Goal: Information Seeking & Learning: Learn about a topic

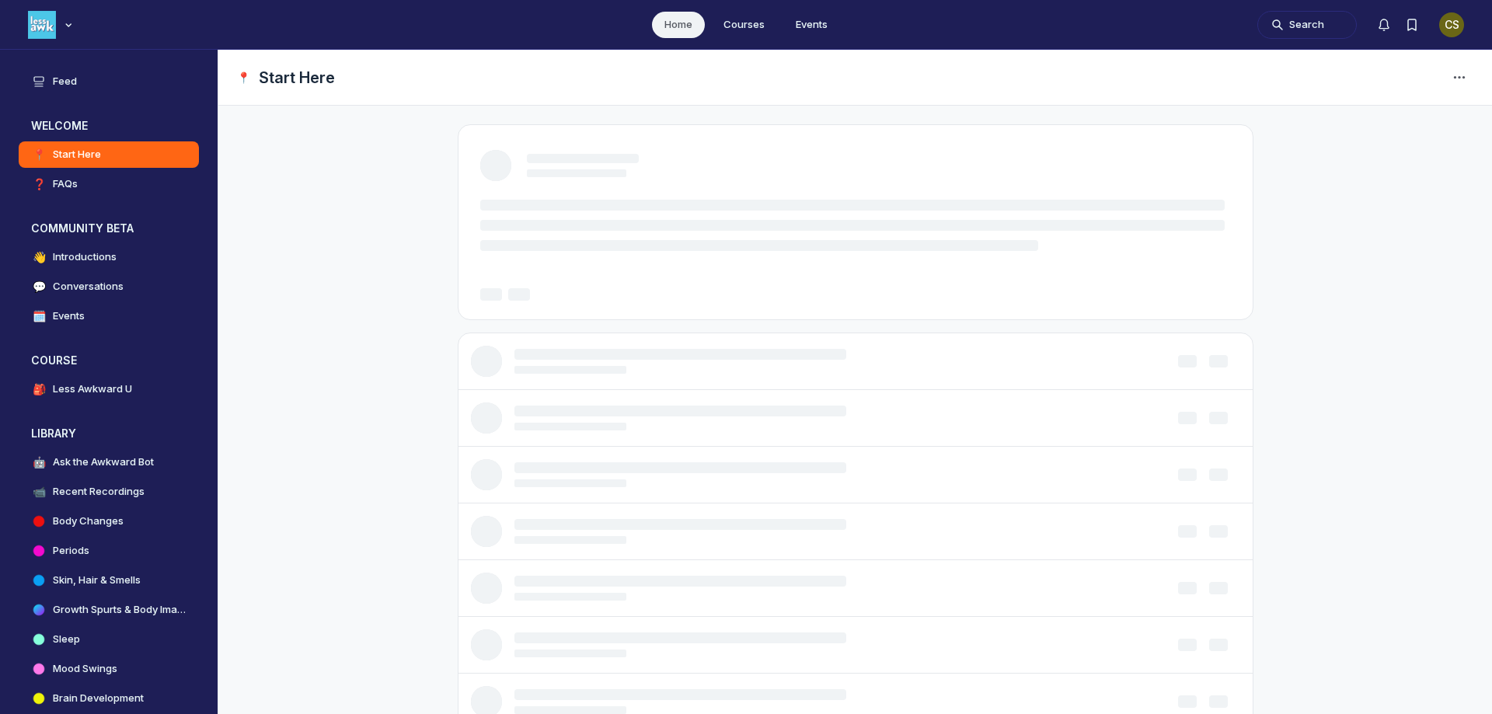
scroll to position [4957, 2976]
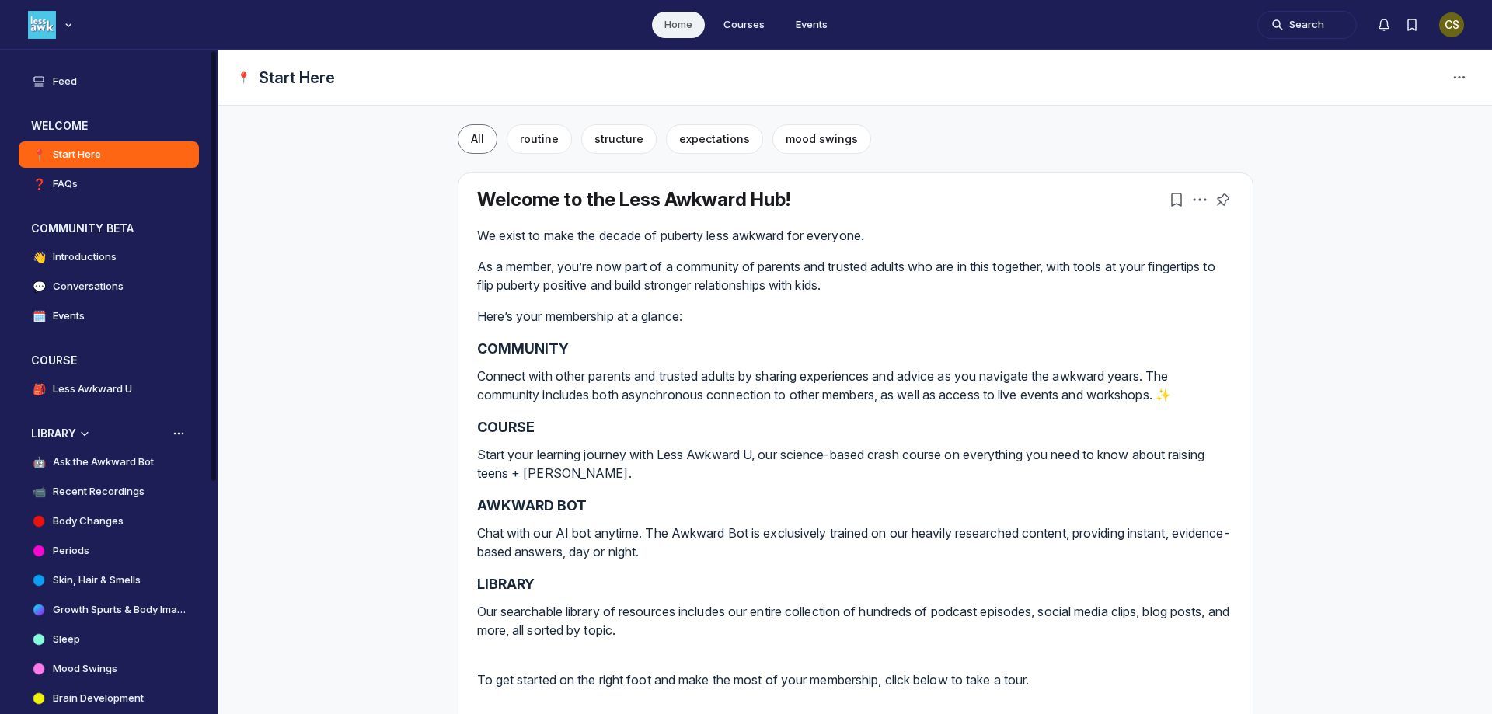
click at [67, 432] on h3 "LIBRARY" at bounding box center [53, 434] width 45 height 16
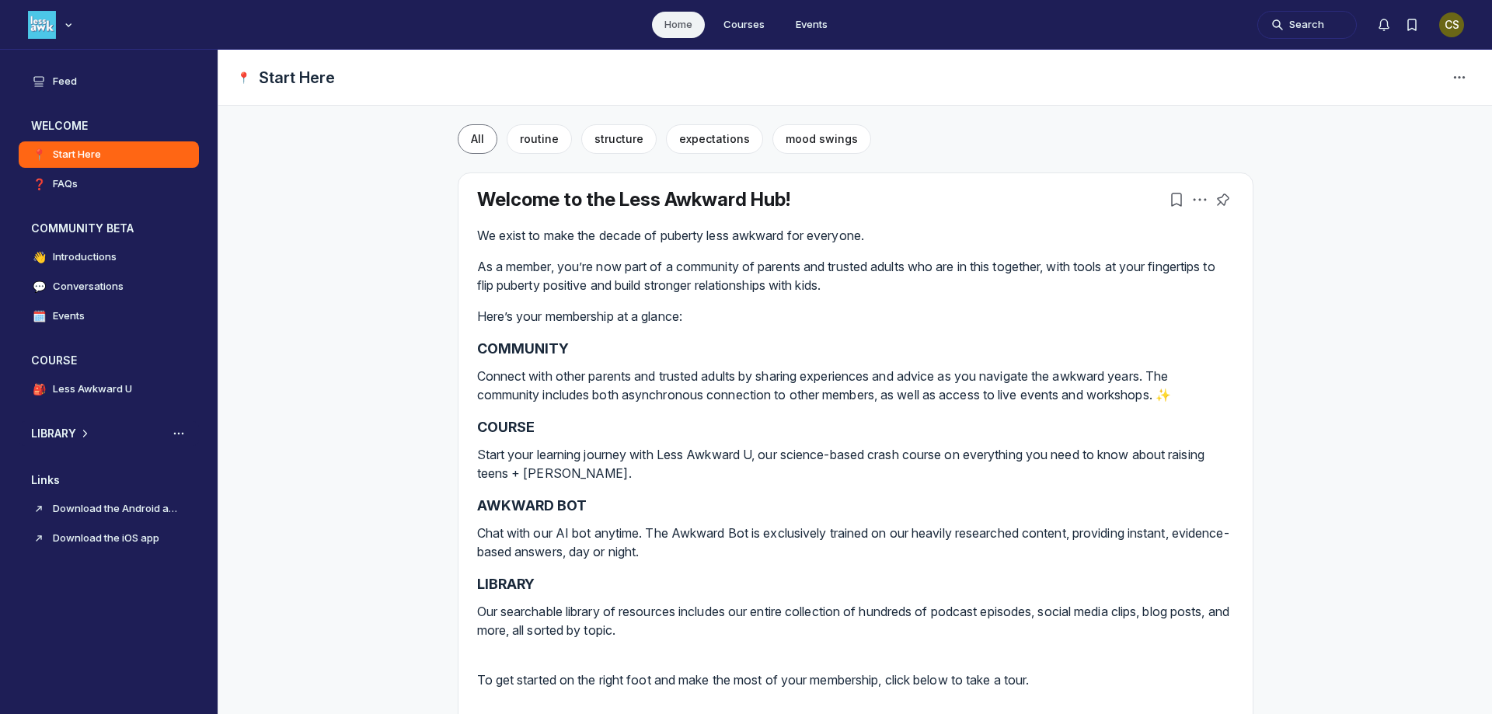
click at [68, 433] on h3 "LIBRARY" at bounding box center [53, 434] width 45 height 16
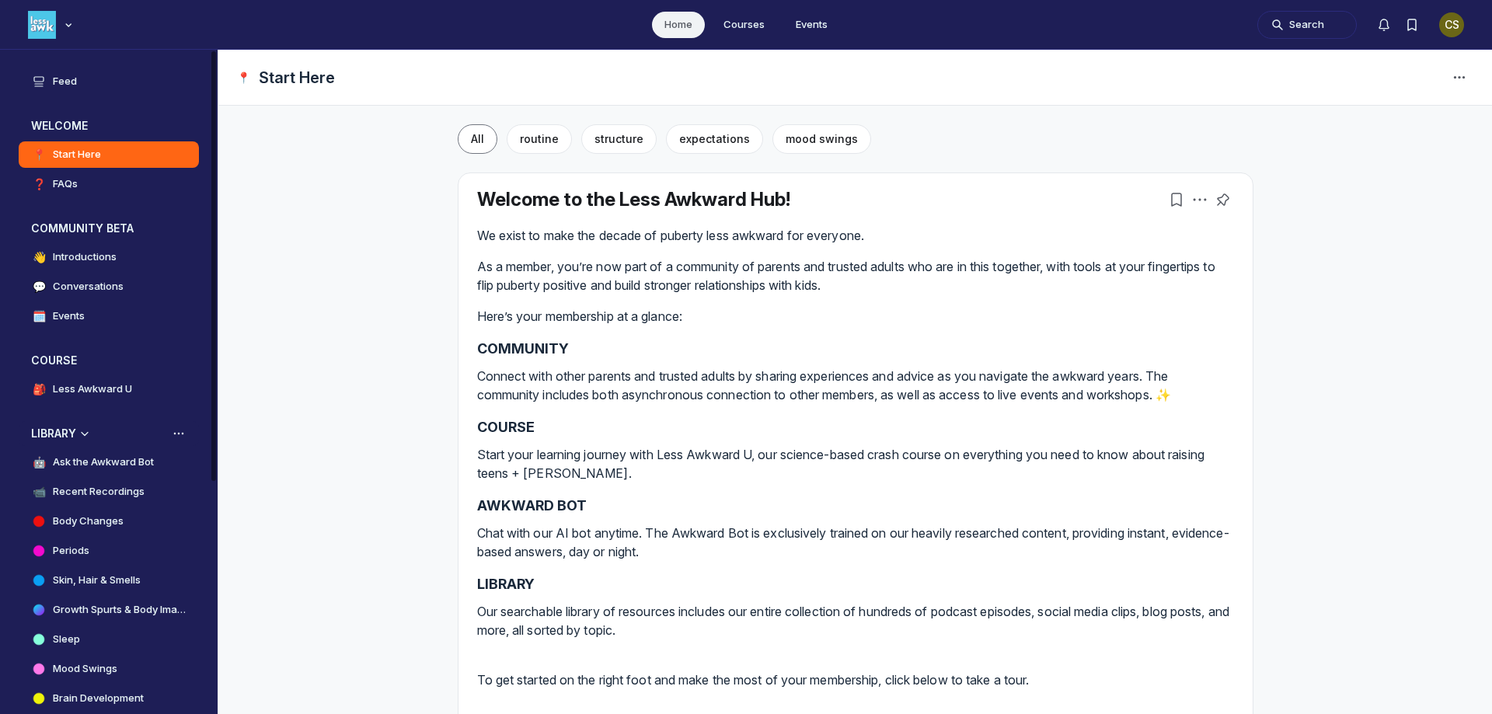
click at [75, 433] on h3 "LIBRARY" at bounding box center [53, 434] width 45 height 16
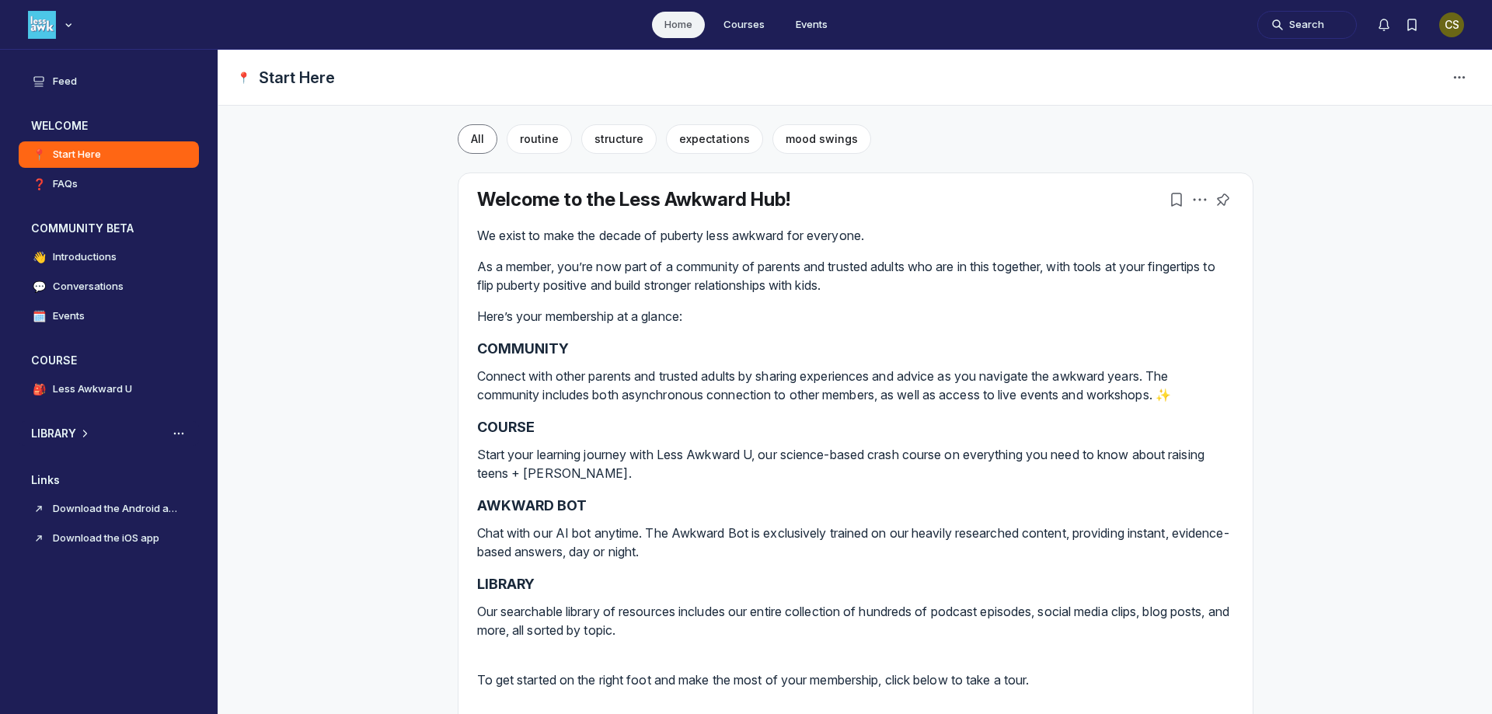
click at [76, 434] on h3 "LIBRARY" at bounding box center [53, 434] width 45 height 16
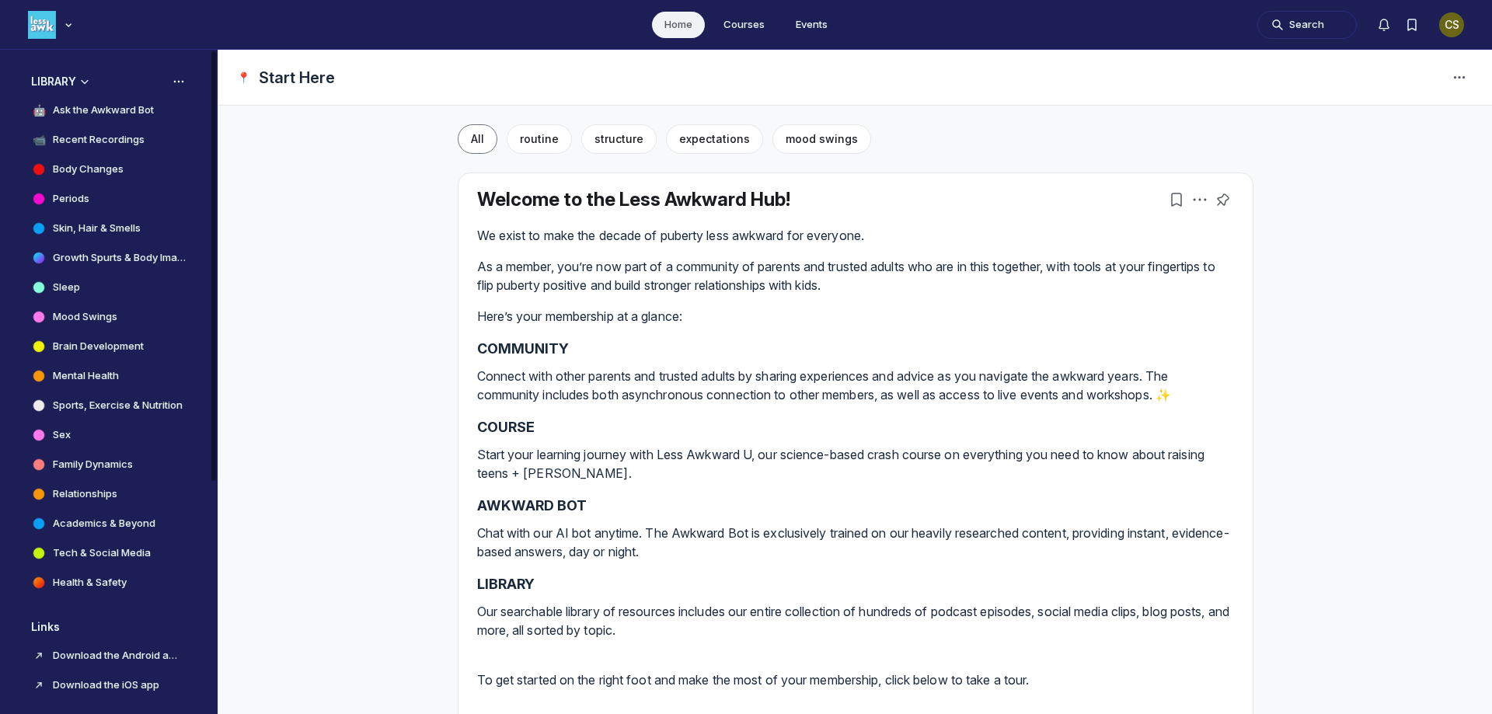
scroll to position [361, 0]
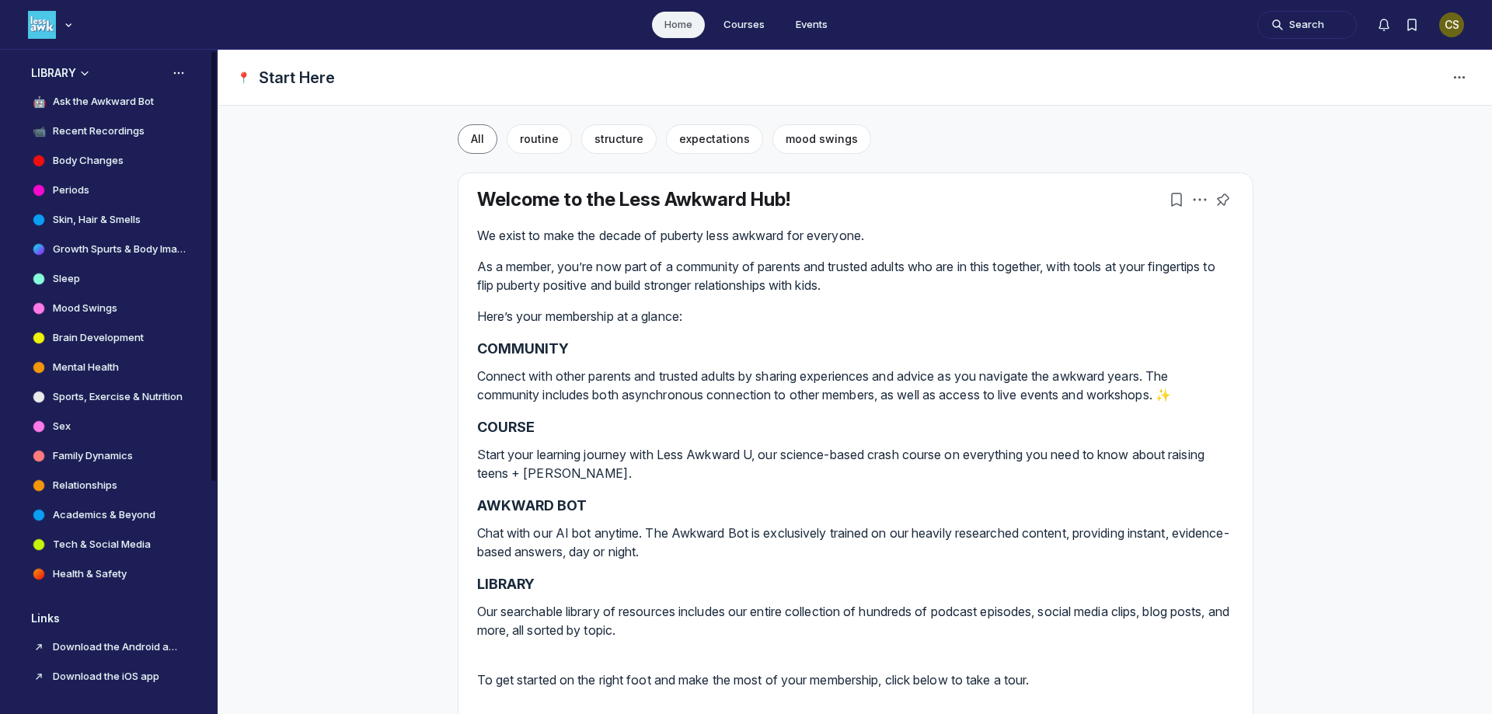
click at [69, 247] on h4 "Growth Spurts & Body Image" at bounding box center [120, 250] width 134 height 16
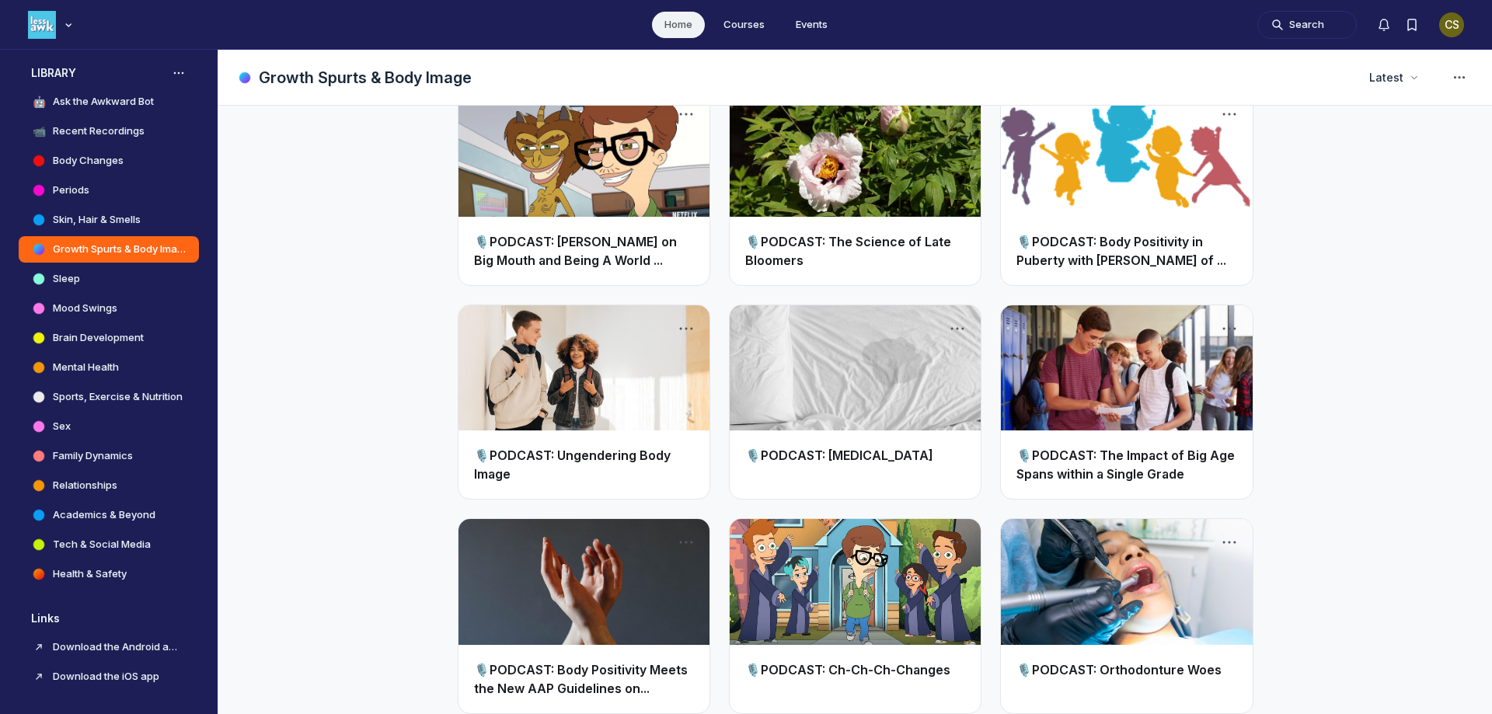
scroll to position [1321, 0]
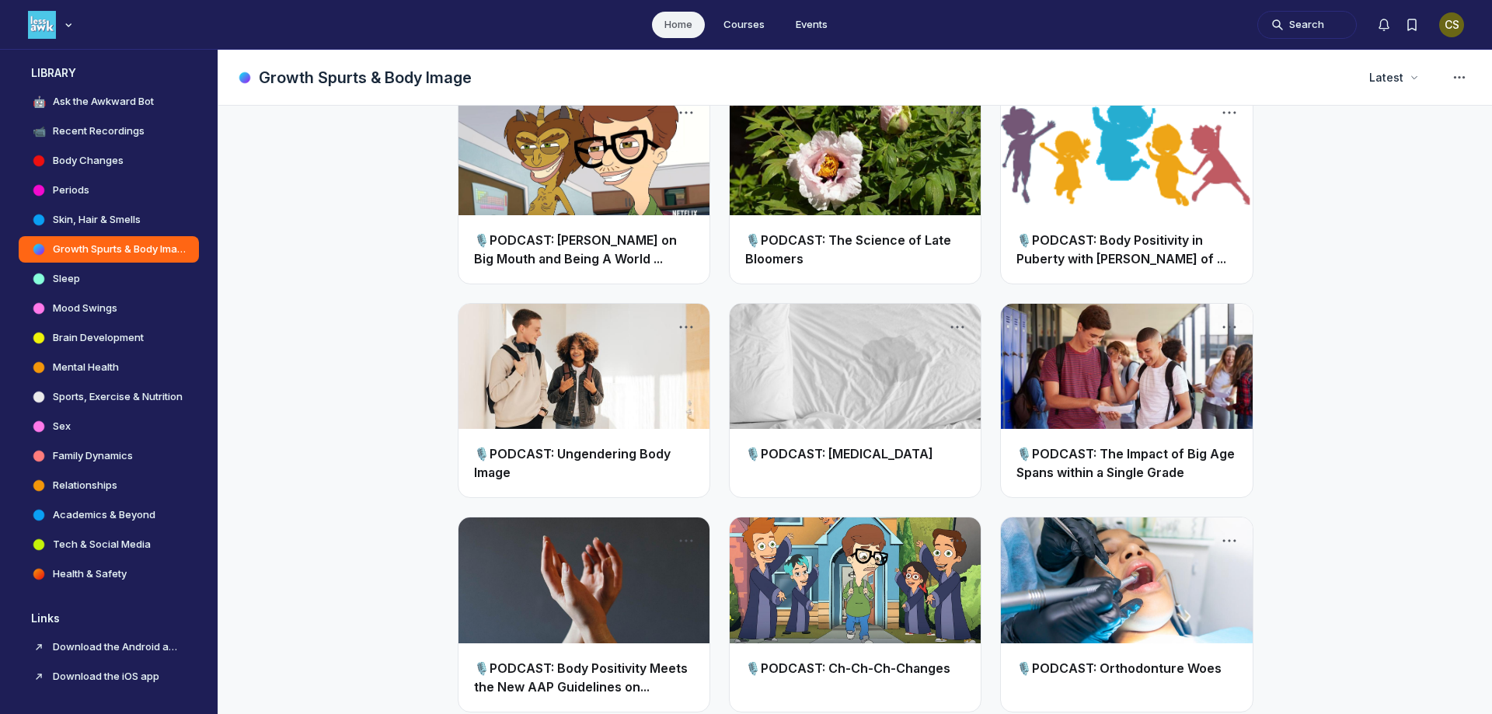
click at [610, 369] on link "Main Content" at bounding box center [584, 367] width 251 height 126
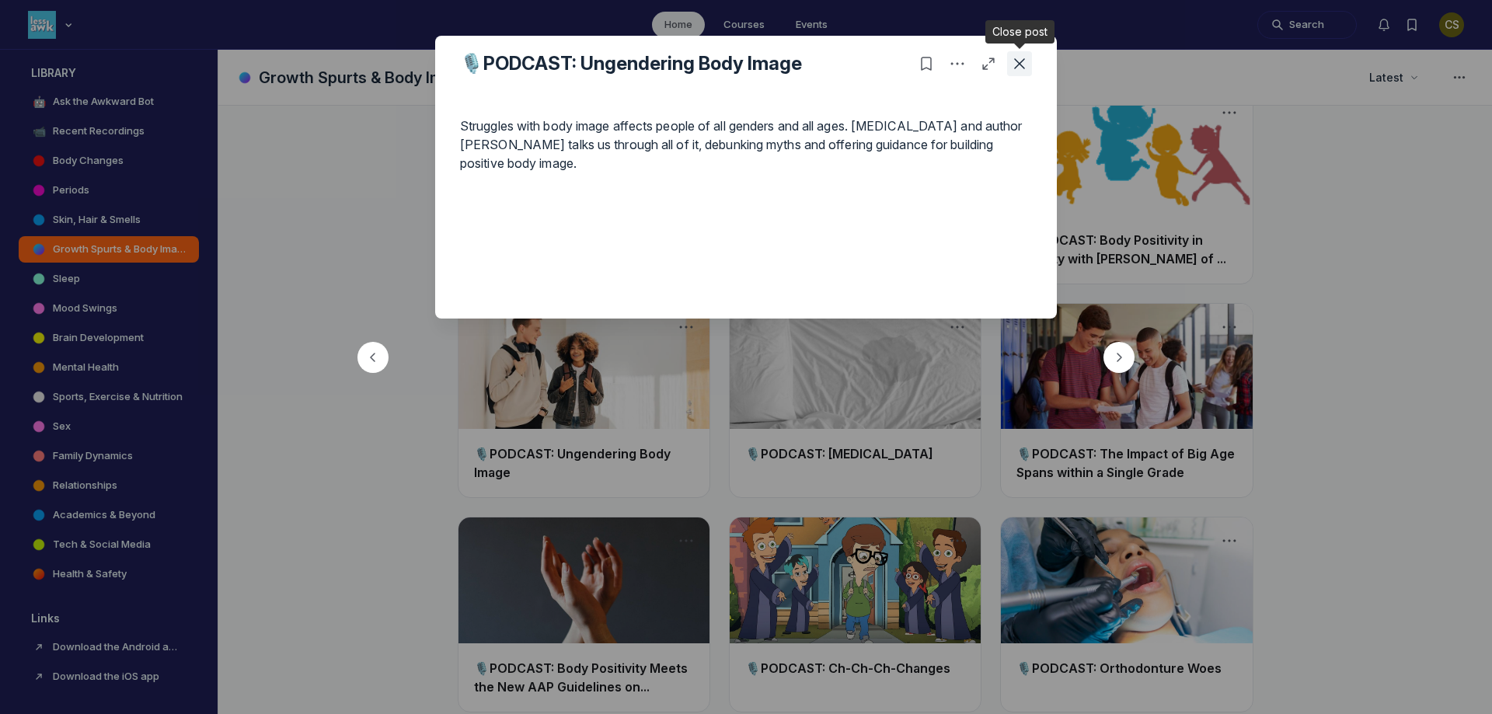
click at [1021, 58] on icon "Close post" at bounding box center [1020, 64] width 16 height 16
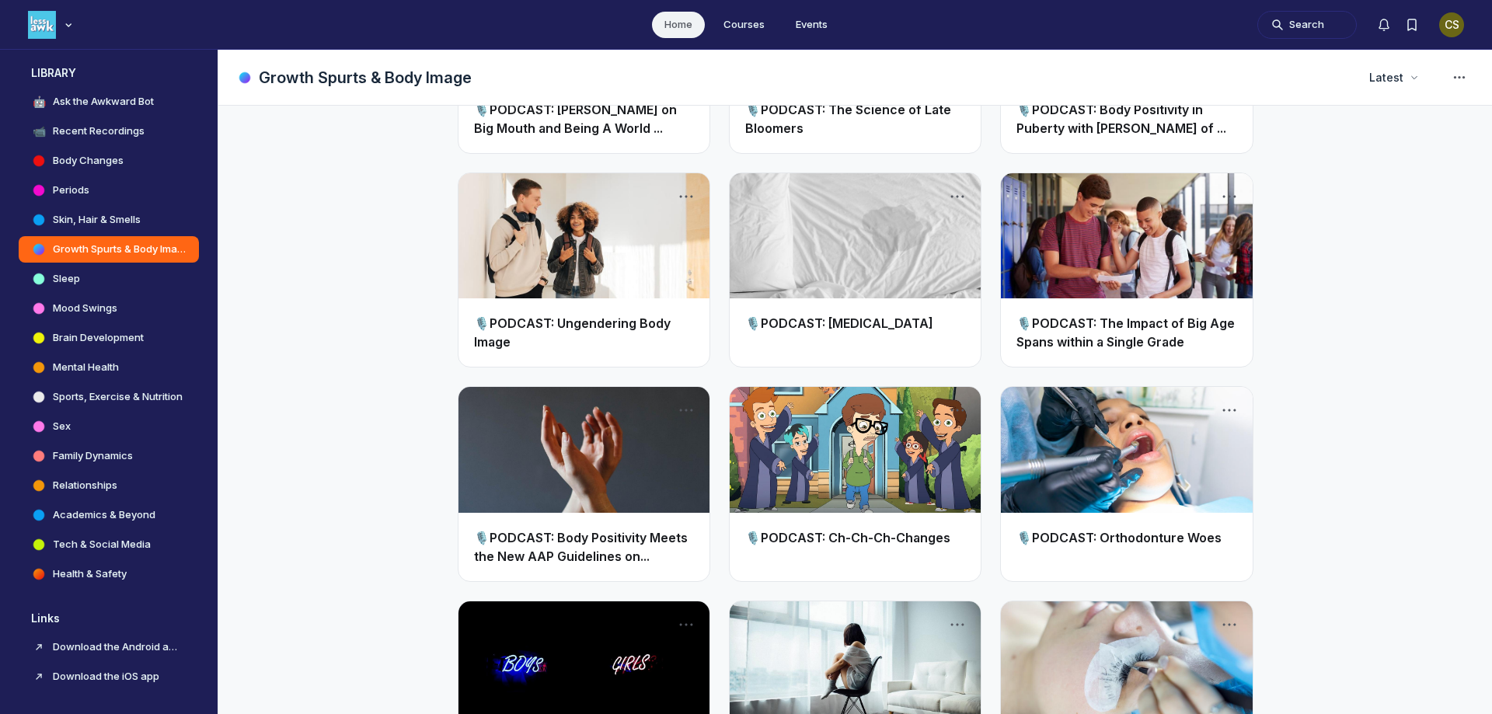
scroll to position [1477, 0]
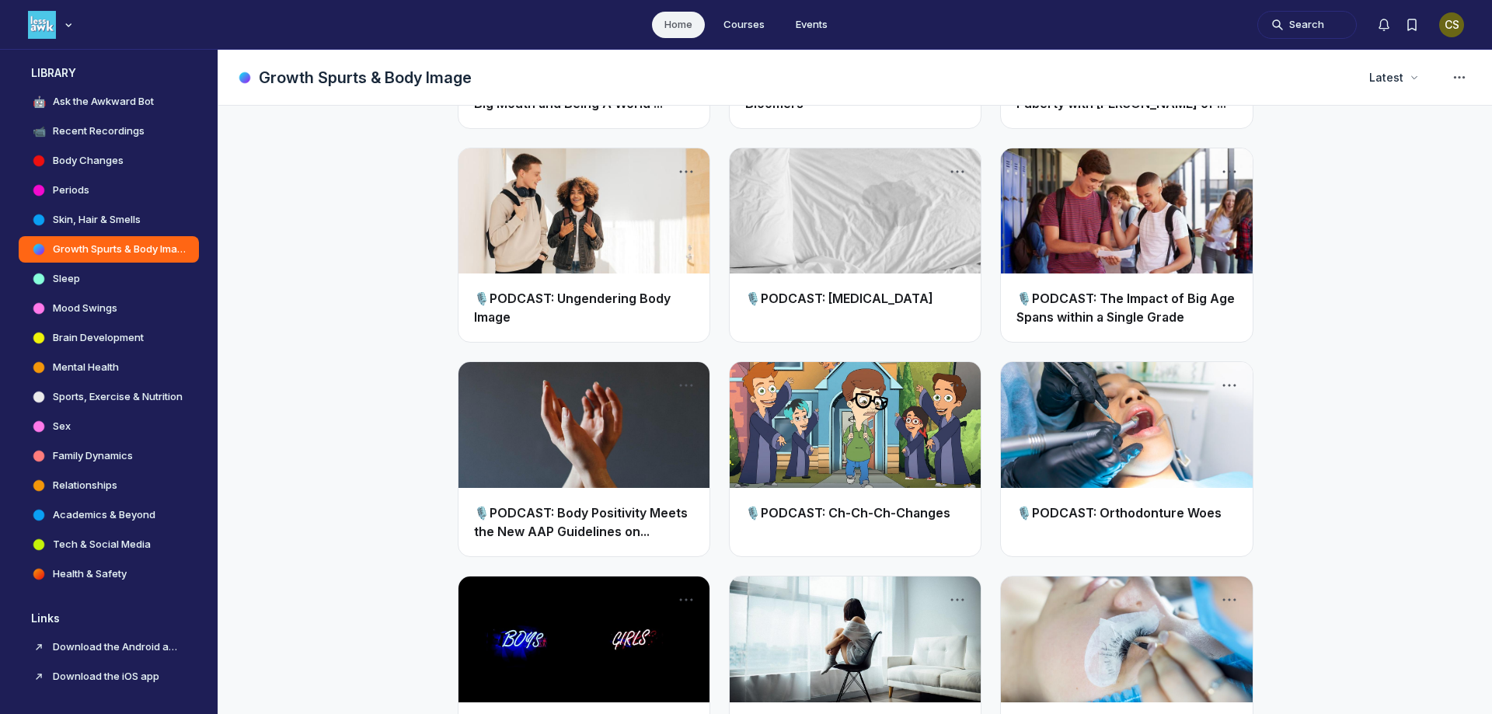
click at [605, 439] on link "Main Content" at bounding box center [584, 425] width 251 height 126
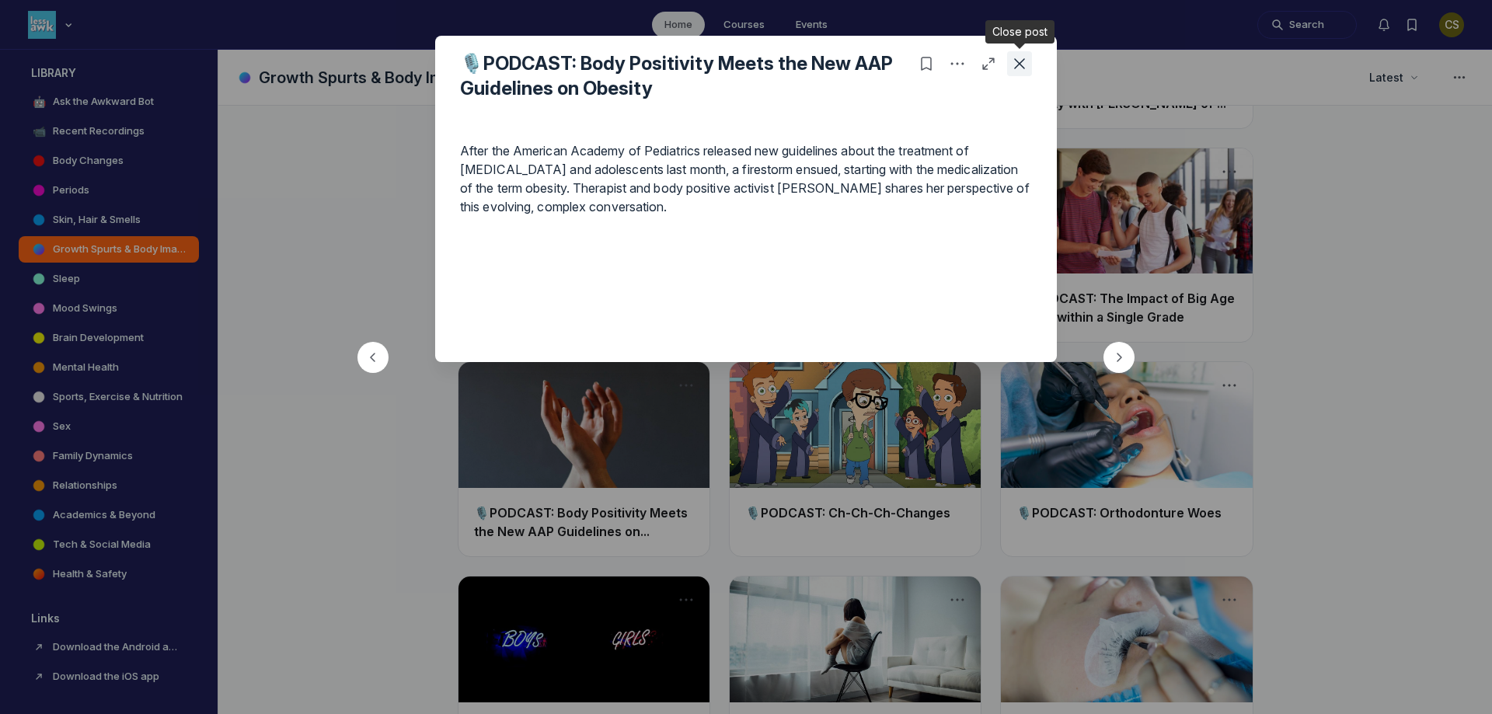
click at [1023, 65] on icon "Close post" at bounding box center [1020, 64] width 16 height 16
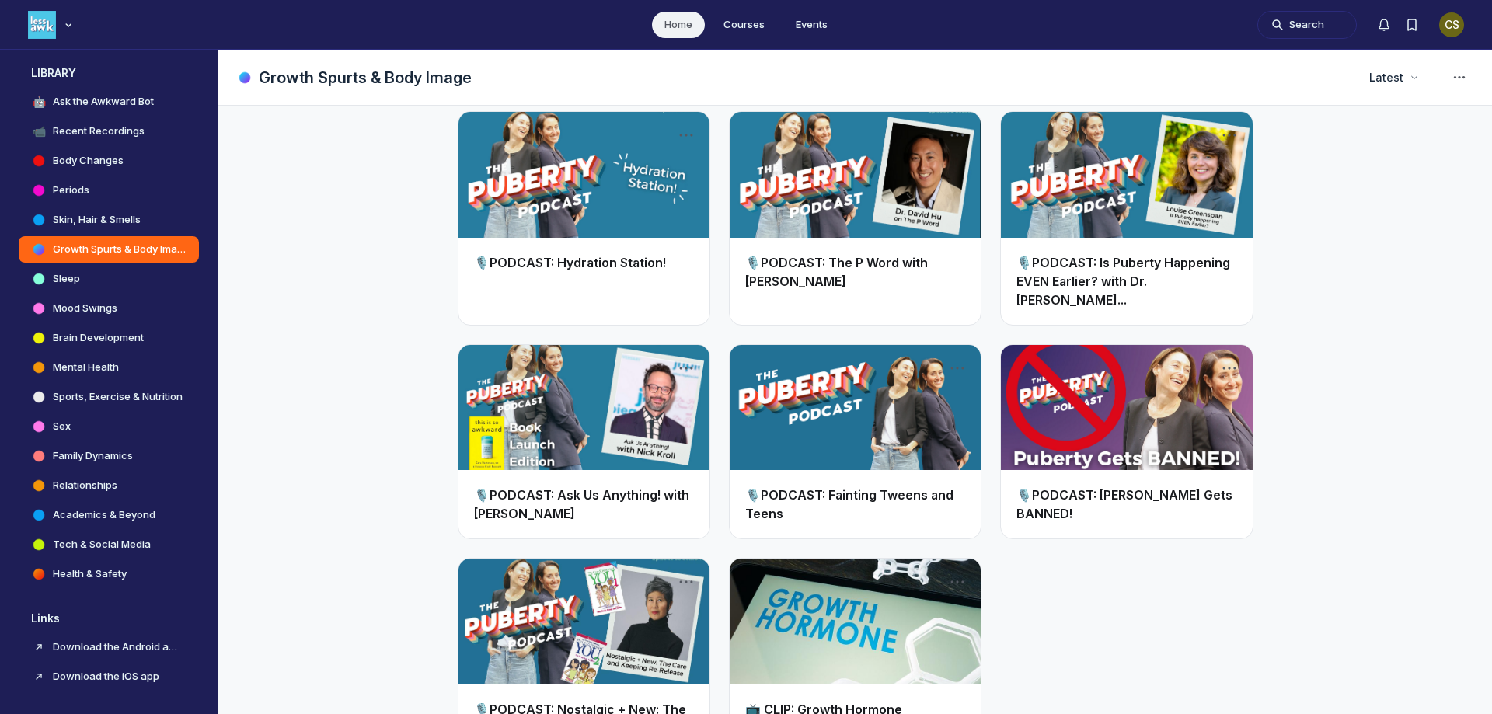
scroll to position [2624, 0]
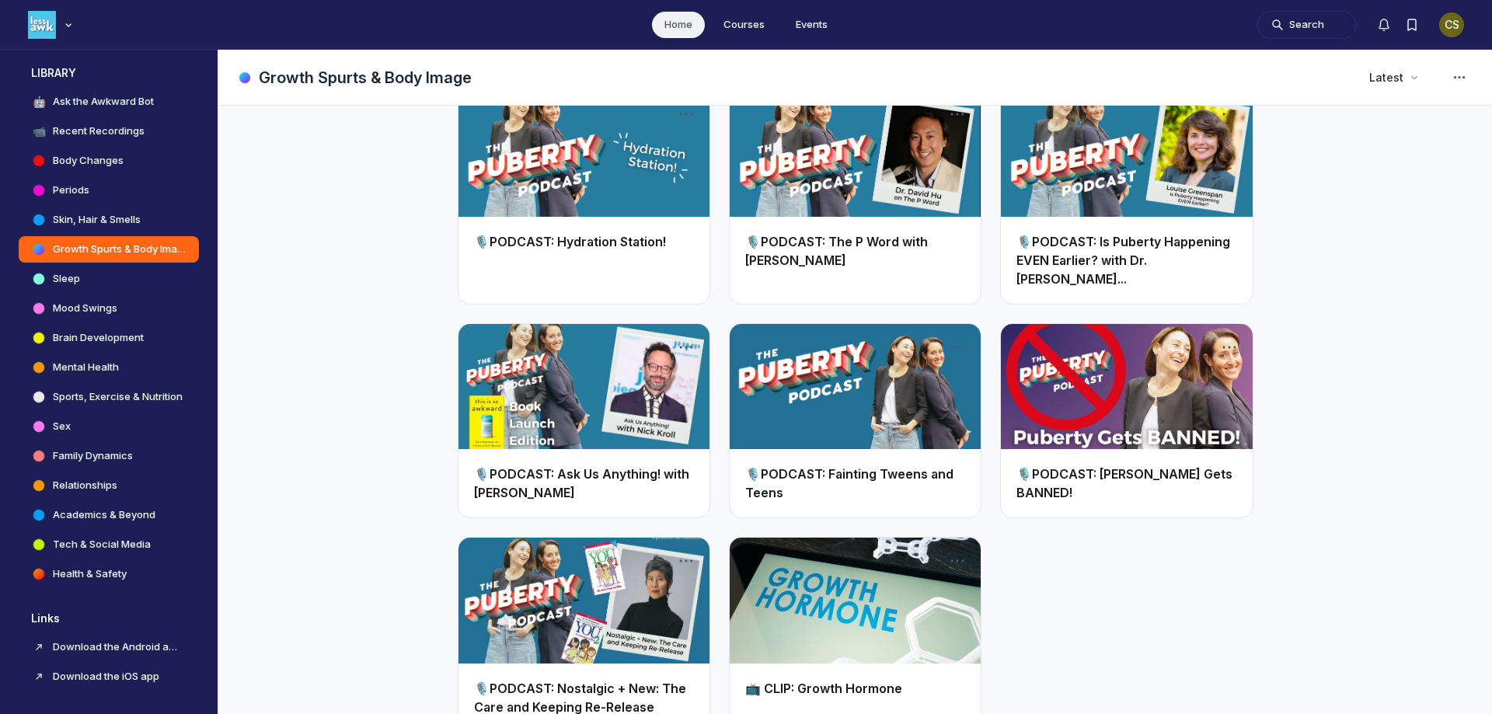
click at [842, 548] on link "Main Content" at bounding box center [855, 601] width 251 height 126
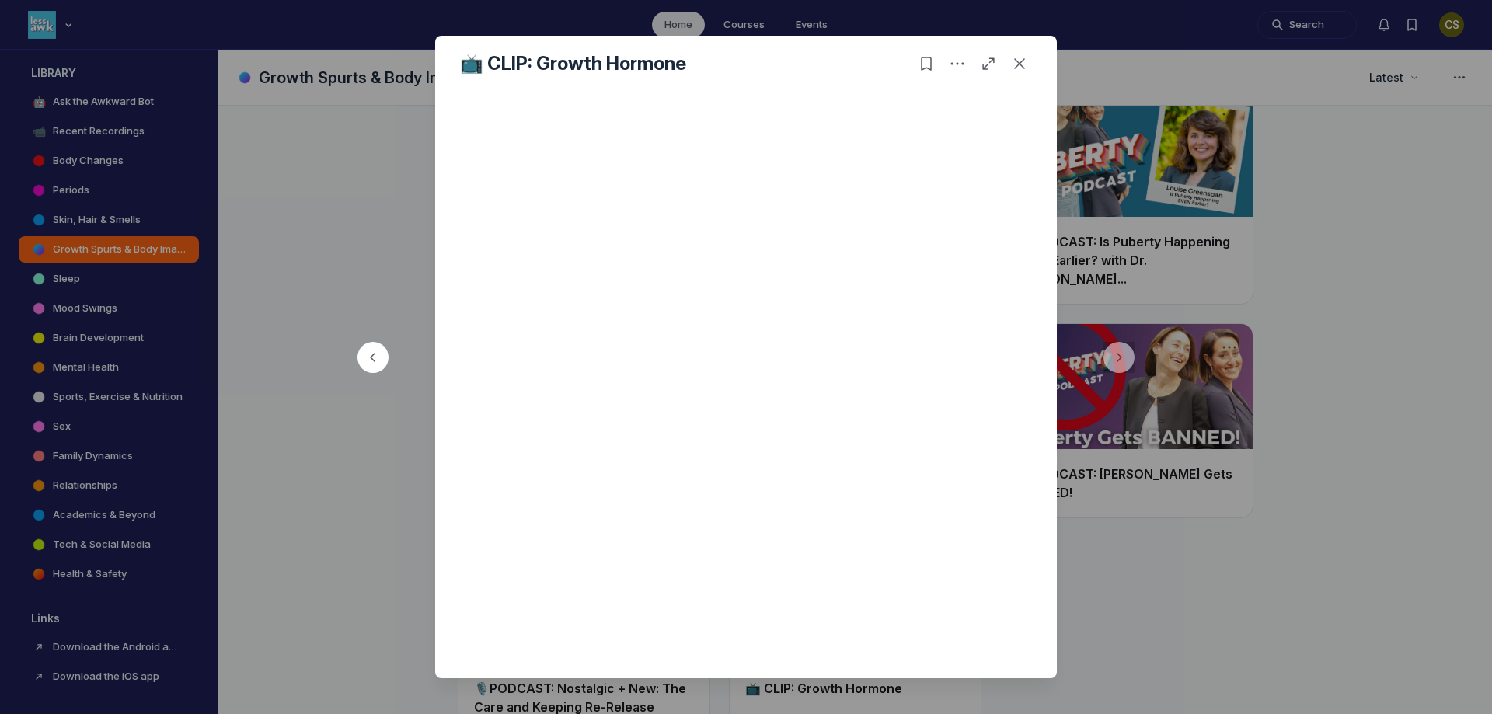
scroll to position [155, 0]
click at [1016, 57] on icon "Close post" at bounding box center [1020, 64] width 16 height 16
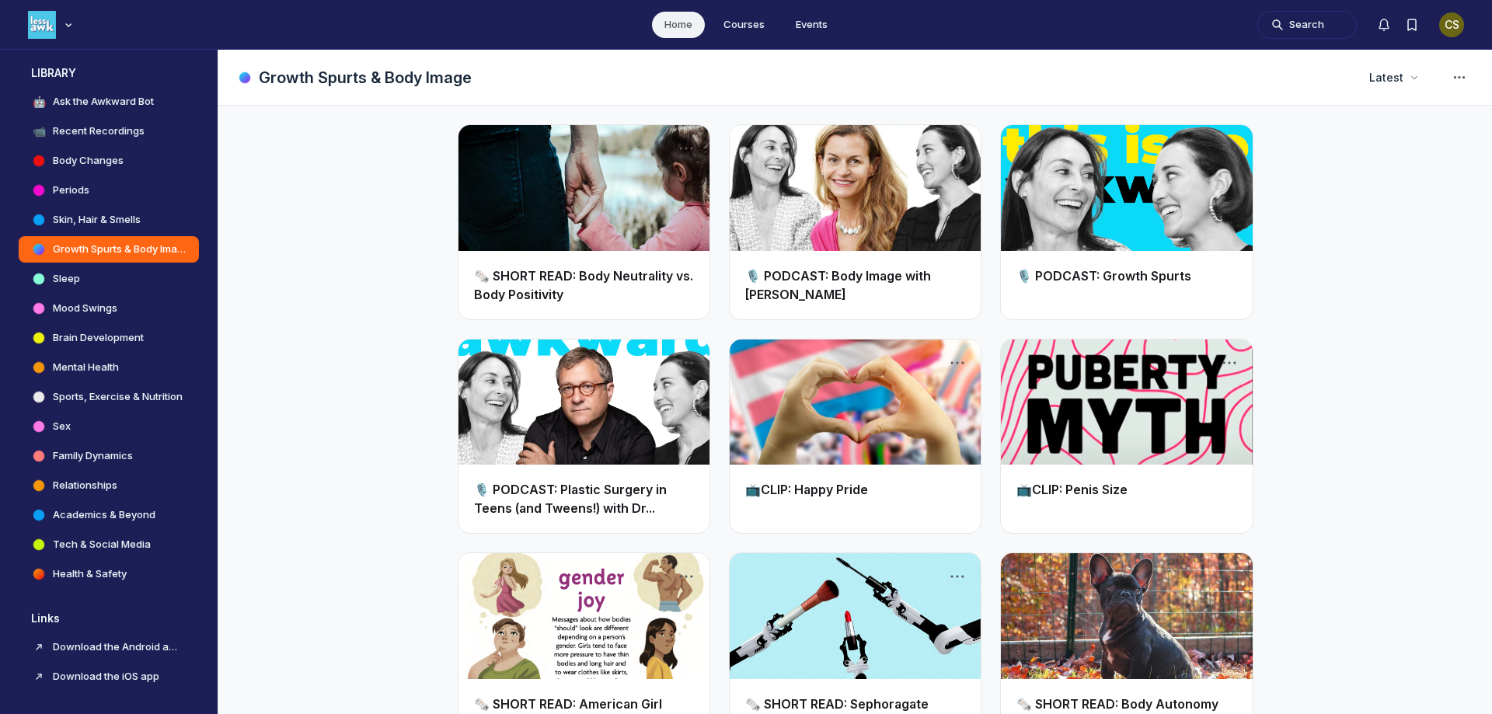
click at [901, 267] on h2 "🎙️ PODCAST: Body Image with [PERSON_NAME]" at bounding box center [855, 285] width 220 height 37
click at [853, 226] on link "Main Content" at bounding box center [855, 188] width 251 height 126
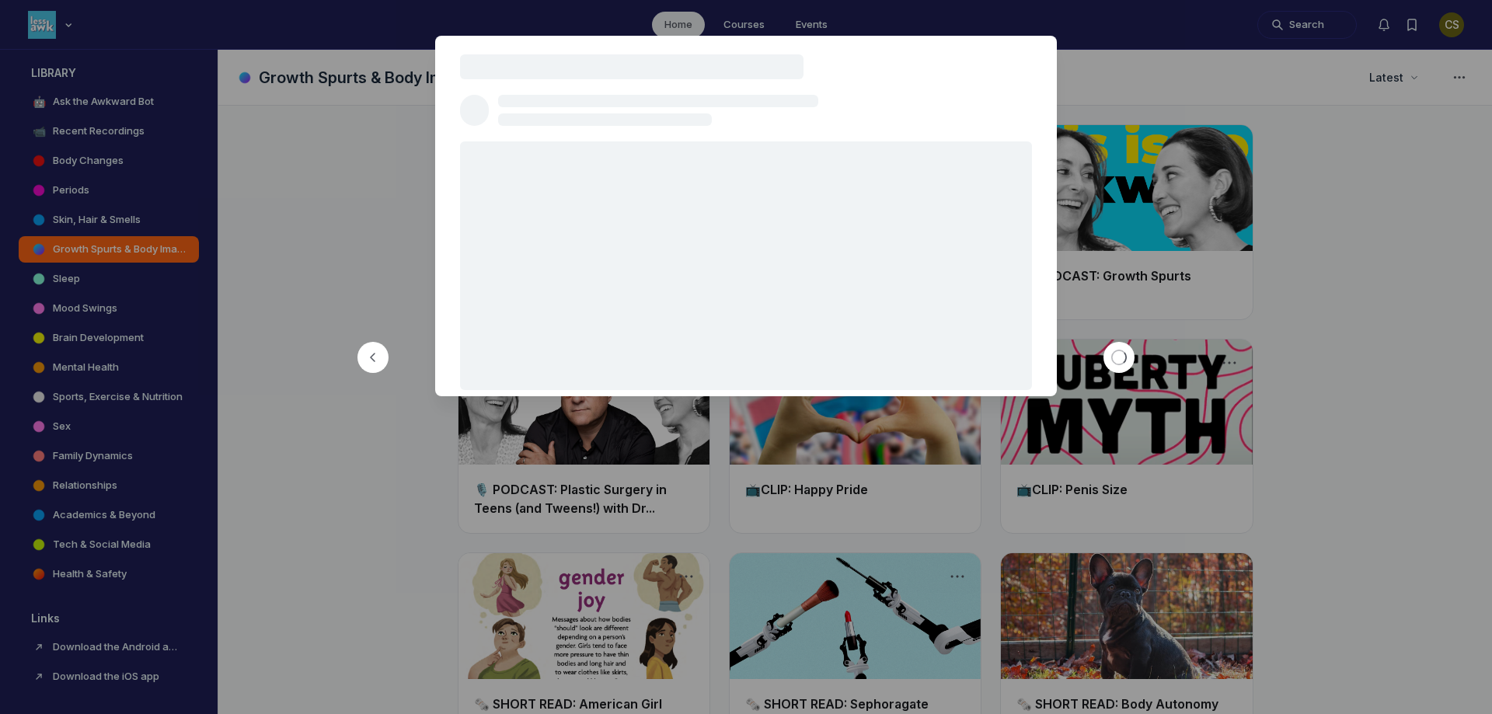
click at [853, 226] on div at bounding box center [746, 265] width 572 height 249
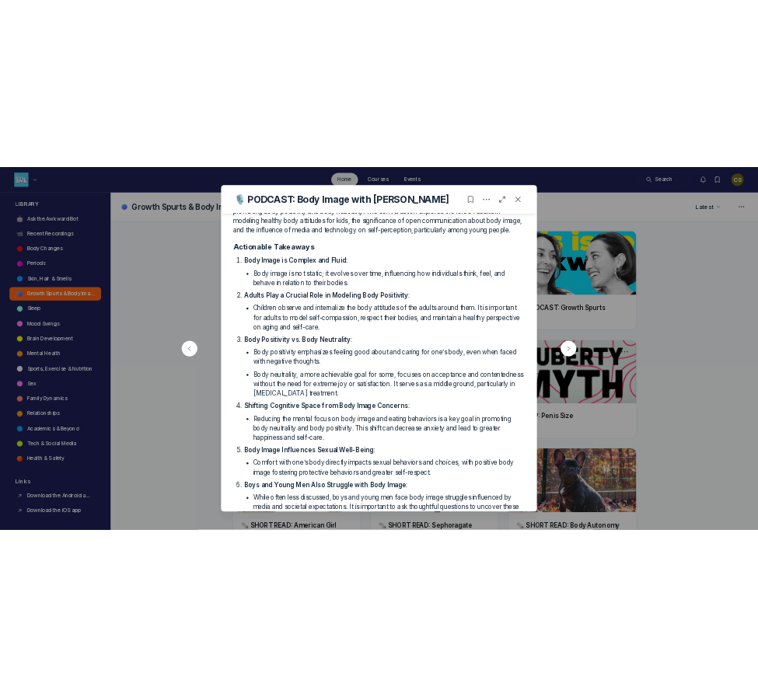
scroll to position [622, 0]
